Goal: Feedback & Contribution: Contribute content

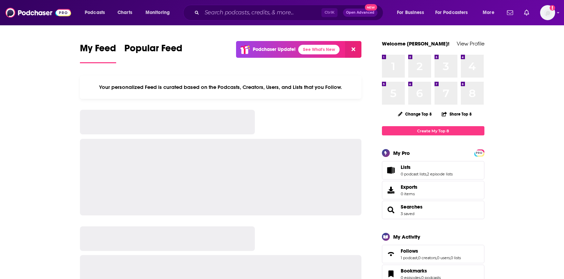
click at [357, 50] on button at bounding box center [353, 49] width 16 height 17
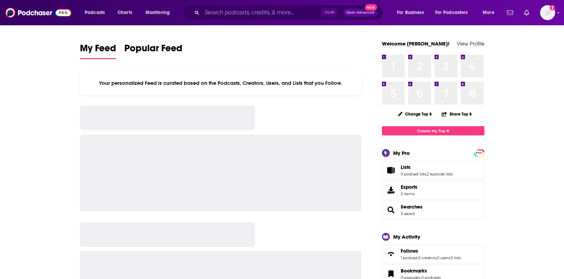
click at [357, 50] on div "My Feed Popular Feed" at bounding box center [221, 50] width 282 height 19
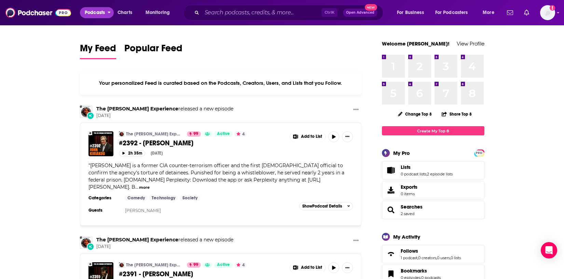
click at [106, 12] on button "Podcasts" at bounding box center [97, 12] width 34 height 11
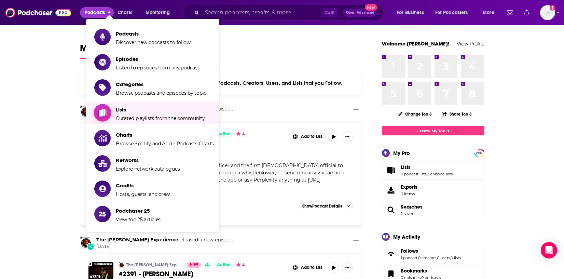
click at [142, 120] on span "Curated playlists from the community" at bounding box center [160, 118] width 89 height 6
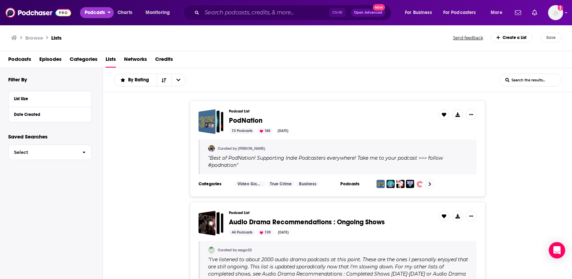
click at [109, 16] on button "Podcasts" at bounding box center [97, 12] width 34 height 11
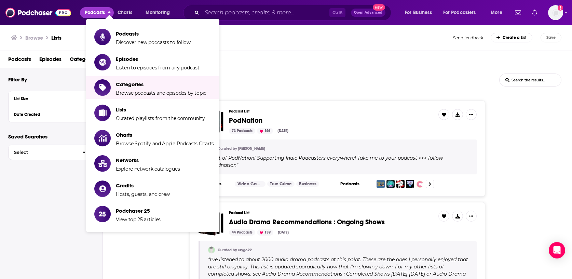
click at [514, 39] on div "Create a List" at bounding box center [512, 38] width 42 height 10
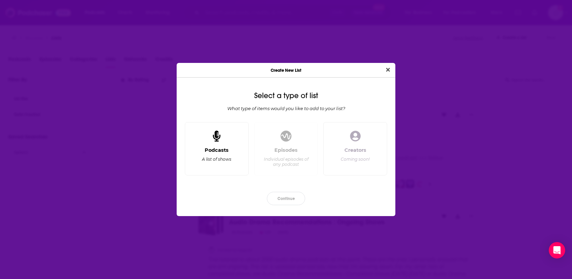
click at [230, 150] on div "Podcasts A list of shows" at bounding box center [217, 158] width 52 height 23
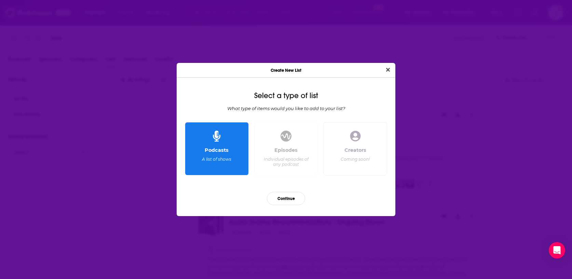
click at [393, 69] on div "Create New List" at bounding box center [286, 70] width 219 height 15
click at [389, 69] on icon "Close" at bounding box center [388, 70] width 4 height 4
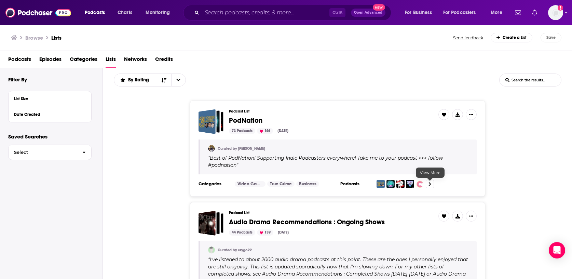
click at [432, 182] on link at bounding box center [430, 184] width 8 height 8
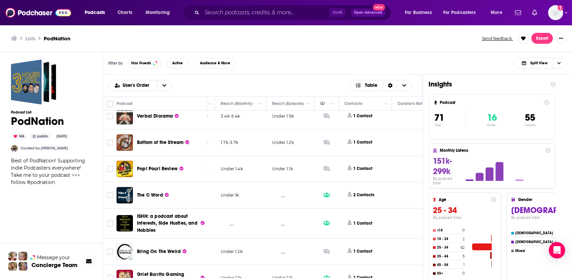
scroll to position [347, 201]
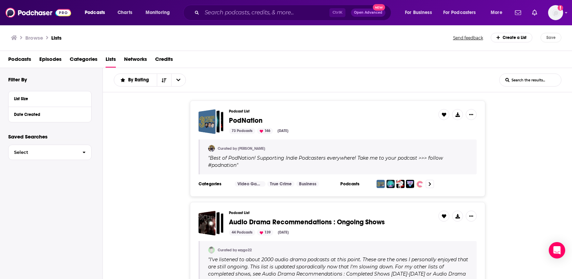
click at [509, 41] on div "Create a List" at bounding box center [512, 38] width 42 height 10
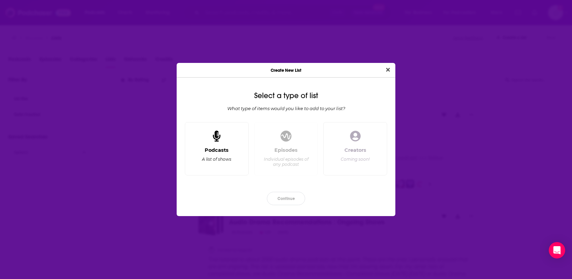
click at [235, 140] on div "Podcasts A list of shows" at bounding box center [217, 148] width 64 height 53
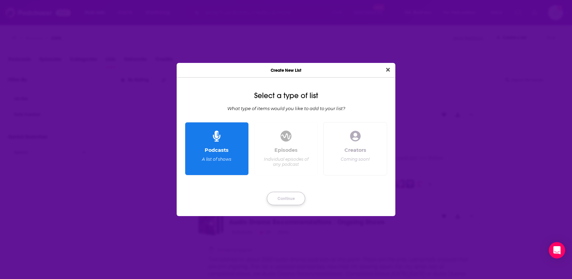
click at [288, 199] on button "Continue" at bounding box center [286, 198] width 38 height 13
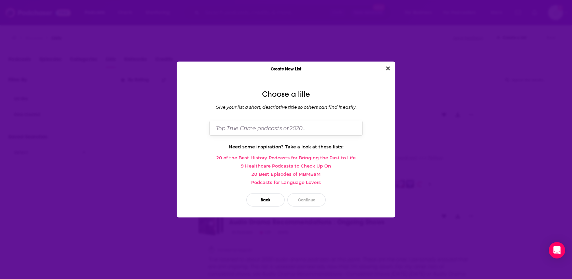
click at [288, 134] on input "Dialog" at bounding box center [285, 128] width 153 height 15
type input "C"
type input "Project Grey Lady"
click at [311, 200] on button "Continue" at bounding box center [306, 199] width 38 height 13
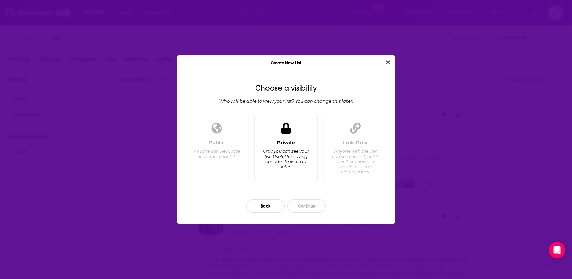
click at [289, 166] on div "Only you can see your list. Useful for saving episodes to listen to later." at bounding box center [285, 159] width 47 height 20
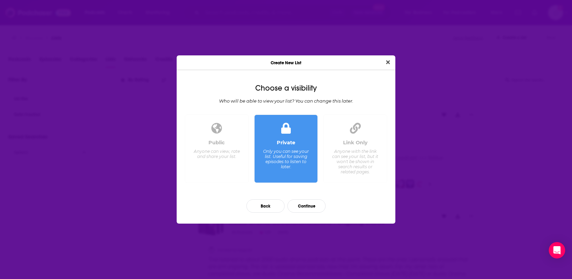
click at [349, 162] on div "Anyone with the link can see your list, but it won't be shown in search results…" at bounding box center [355, 162] width 47 height 26
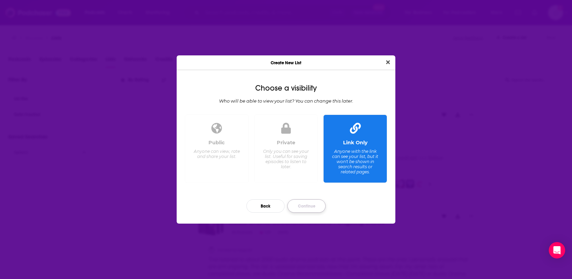
click at [316, 207] on button "Continue" at bounding box center [306, 205] width 38 height 13
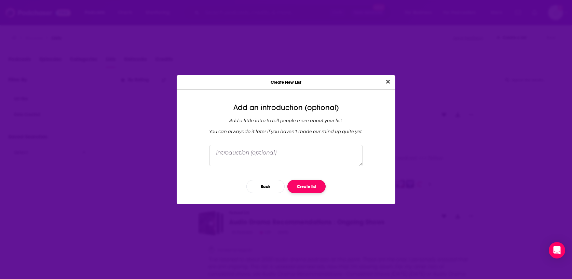
click at [309, 187] on button "Create list" at bounding box center [306, 186] width 38 height 13
